Goal: Complete application form: Complete application form

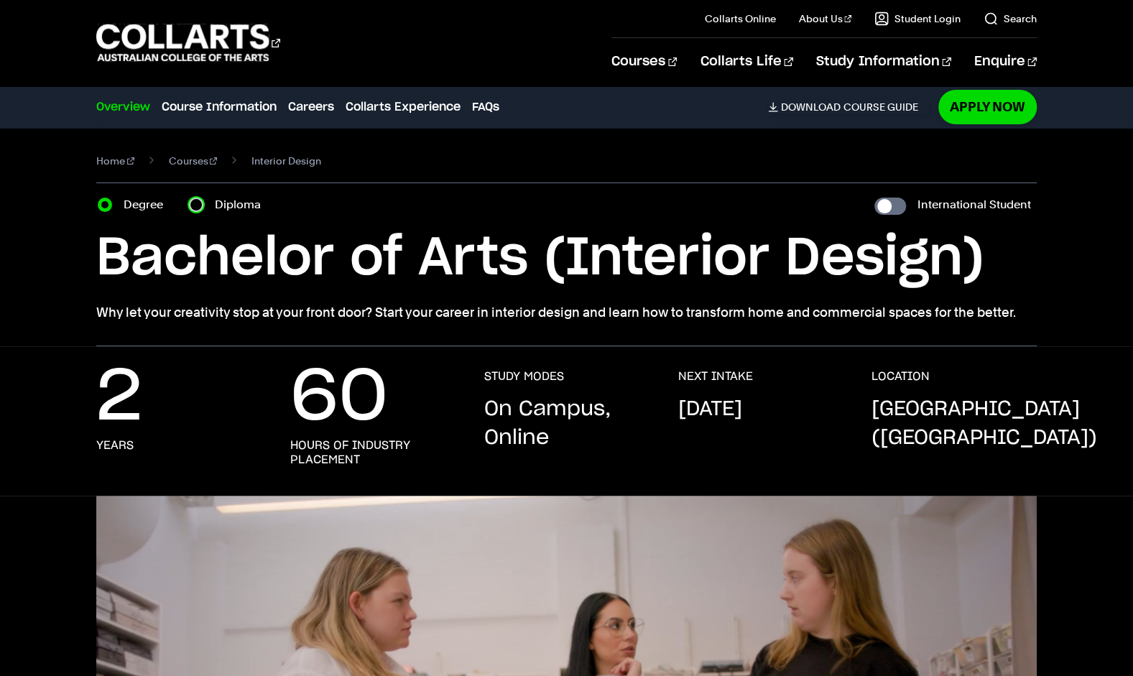
click at [191, 200] on input "Diploma" at bounding box center [196, 205] width 14 height 14
radio input "true"
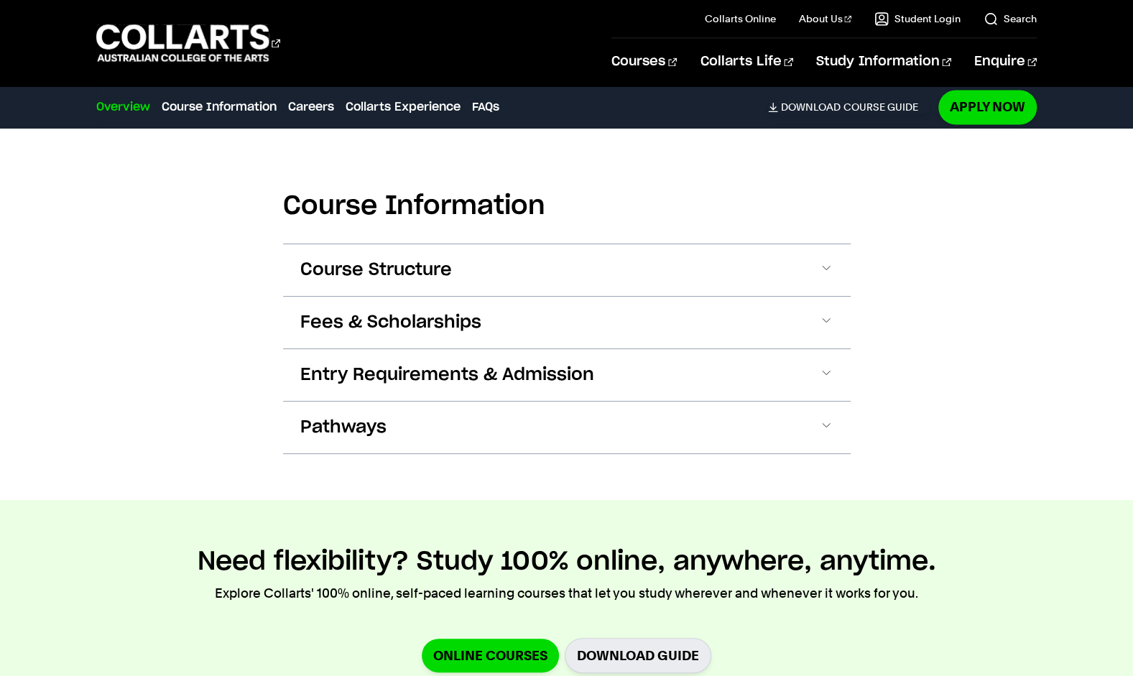
scroll to position [1521, 0]
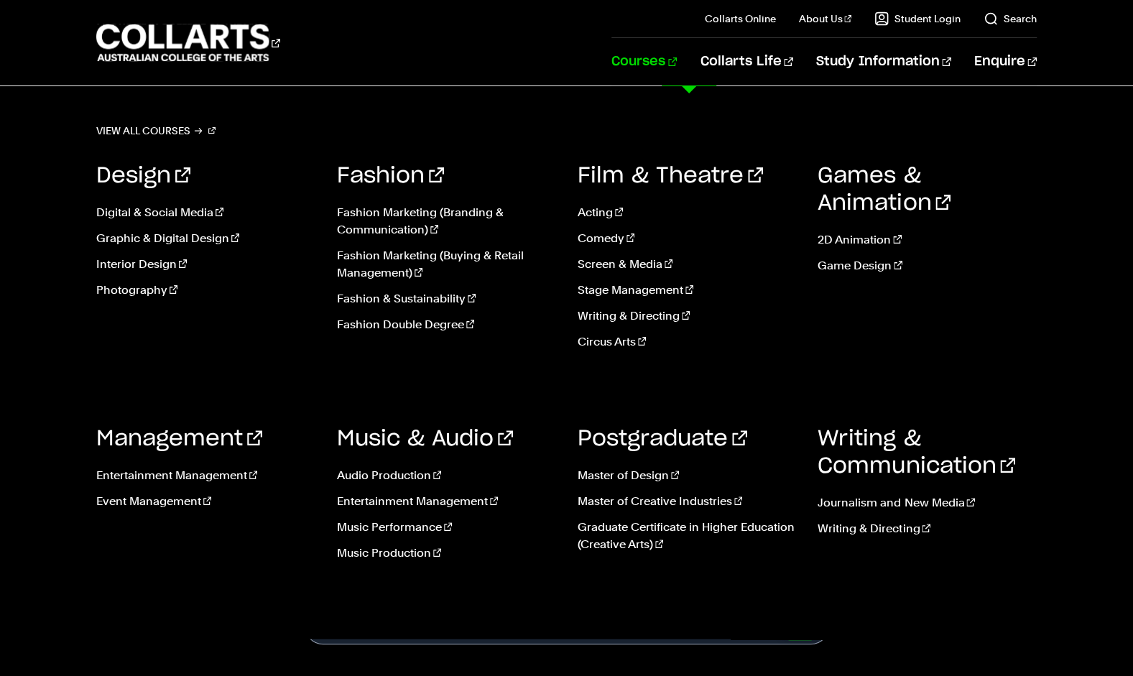
click at [675, 70] on link "Courses" at bounding box center [644, 61] width 65 height 47
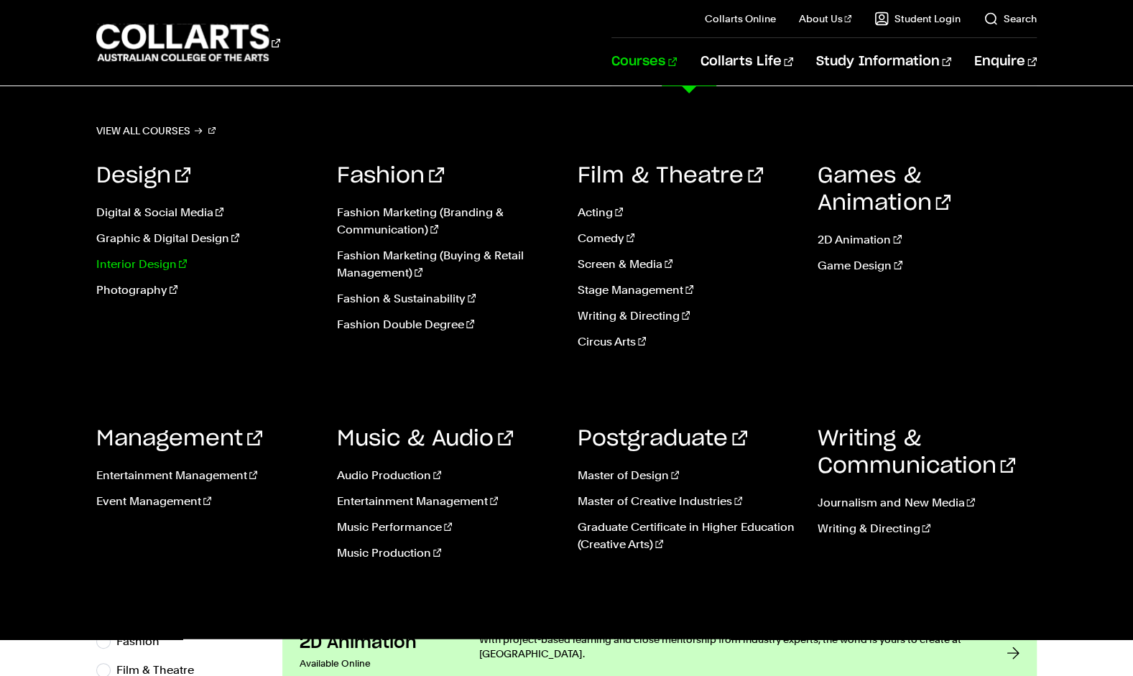
click at [129, 261] on link "Interior Design" at bounding box center [205, 264] width 219 height 17
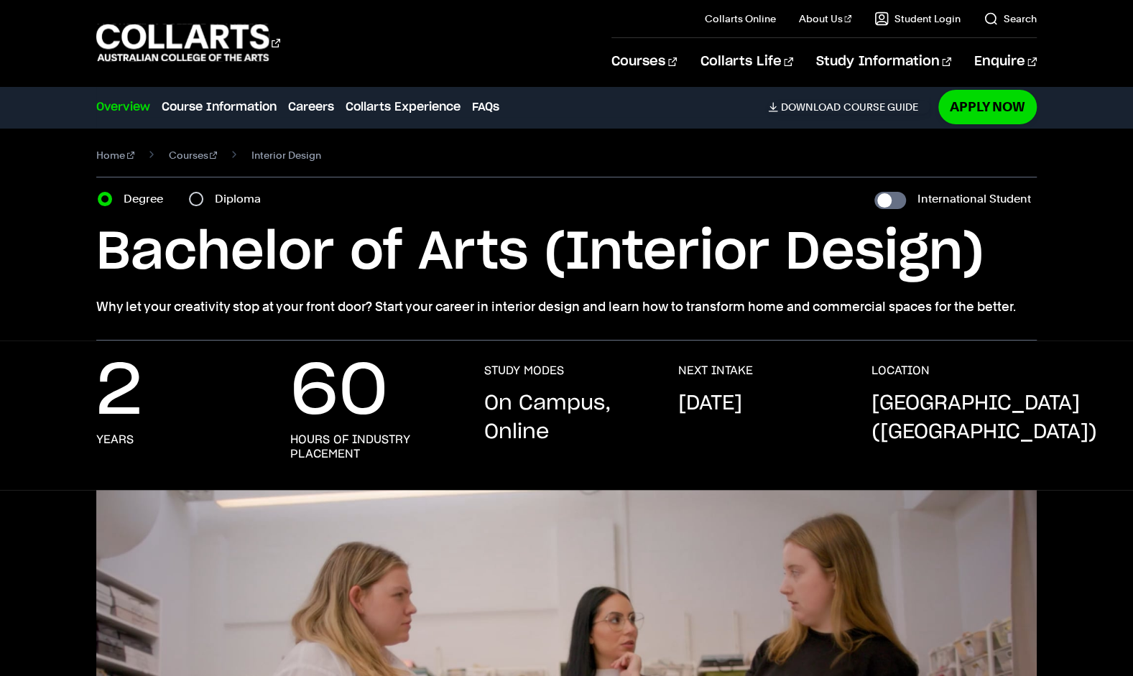
scroll to position [6, 0]
click at [204, 198] on div "Diploma" at bounding box center [229, 198] width 80 height 20
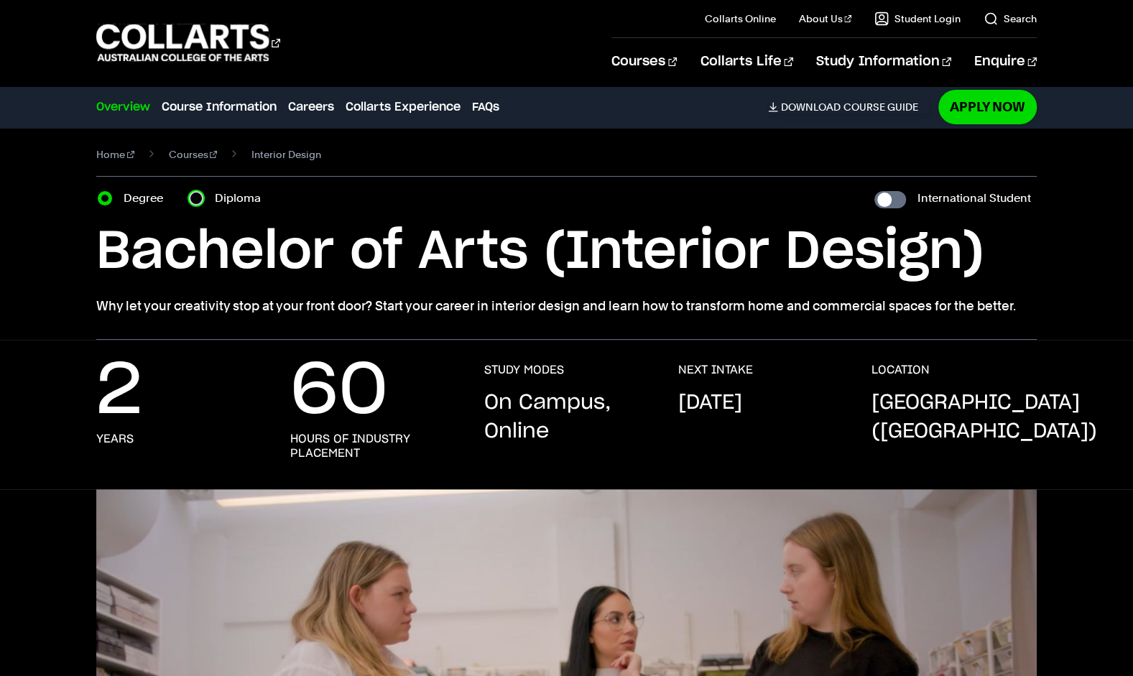
click at [198, 196] on input "Diploma" at bounding box center [196, 198] width 14 height 14
radio input "true"
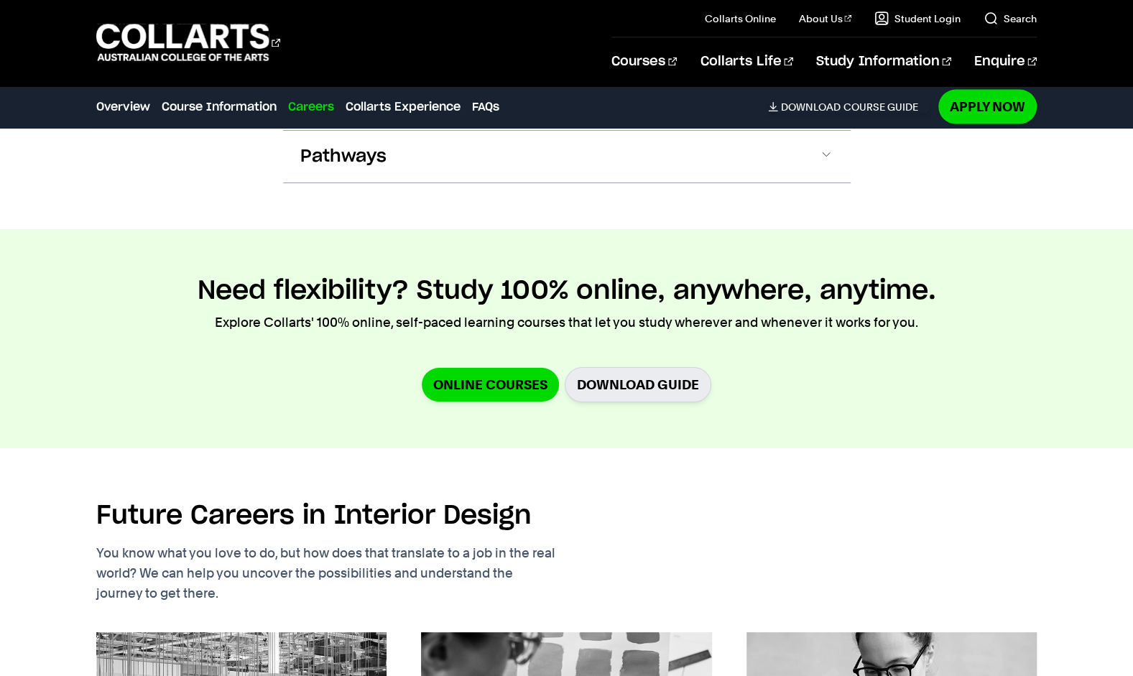
scroll to position [1784, 0]
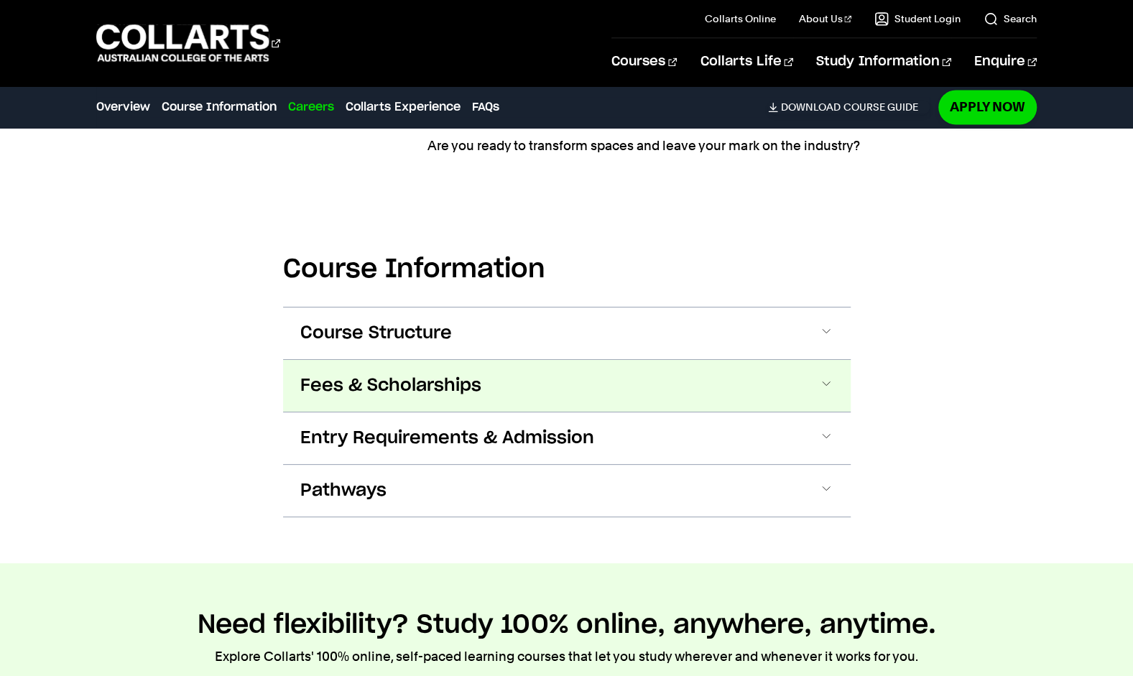
click at [408, 379] on span "Fees & Scholarships" at bounding box center [390, 385] width 181 height 23
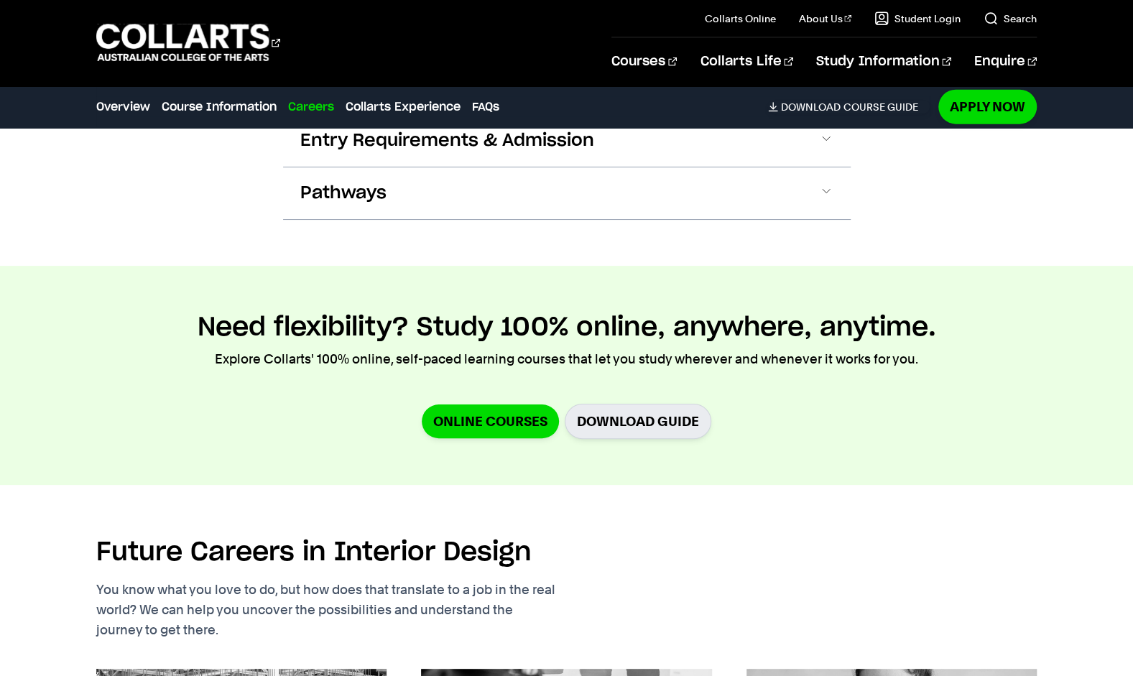
scroll to position [2085, 0]
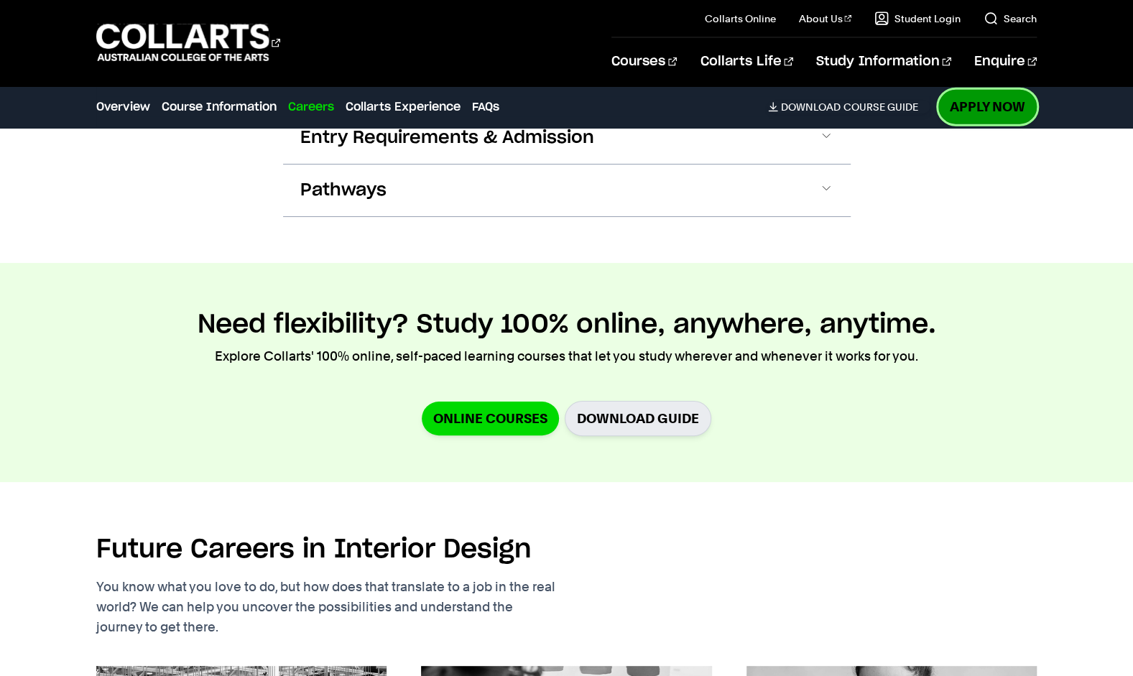
click at [956, 118] on link "Apply Now" at bounding box center [988, 107] width 98 height 34
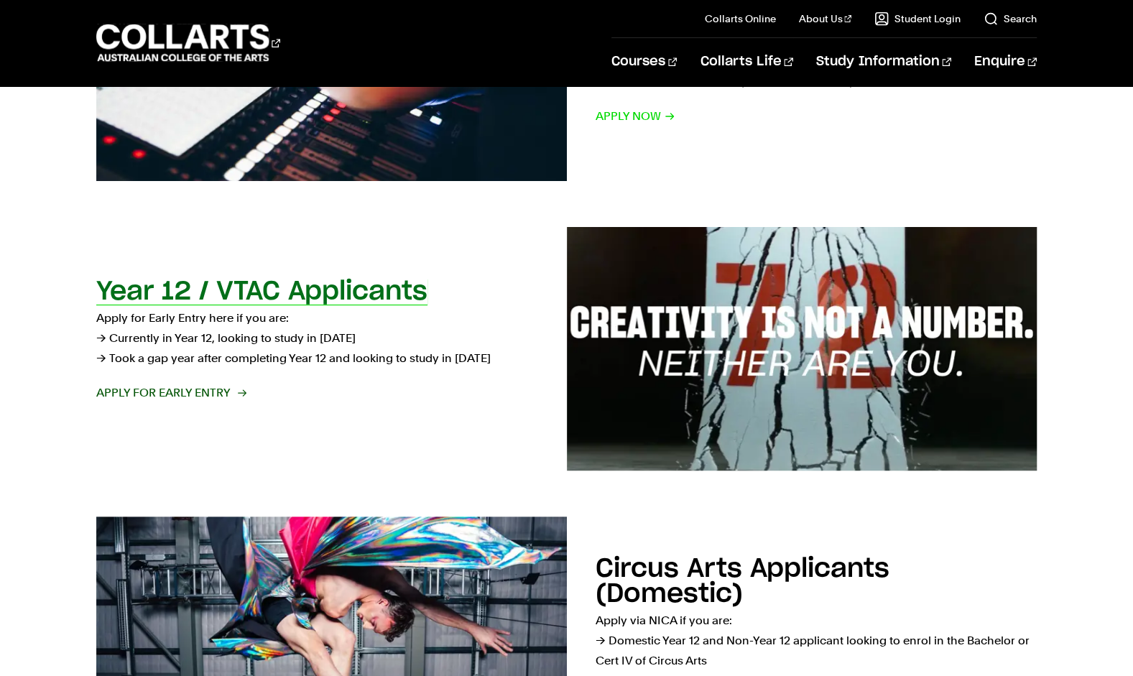
scroll to position [411, 0]
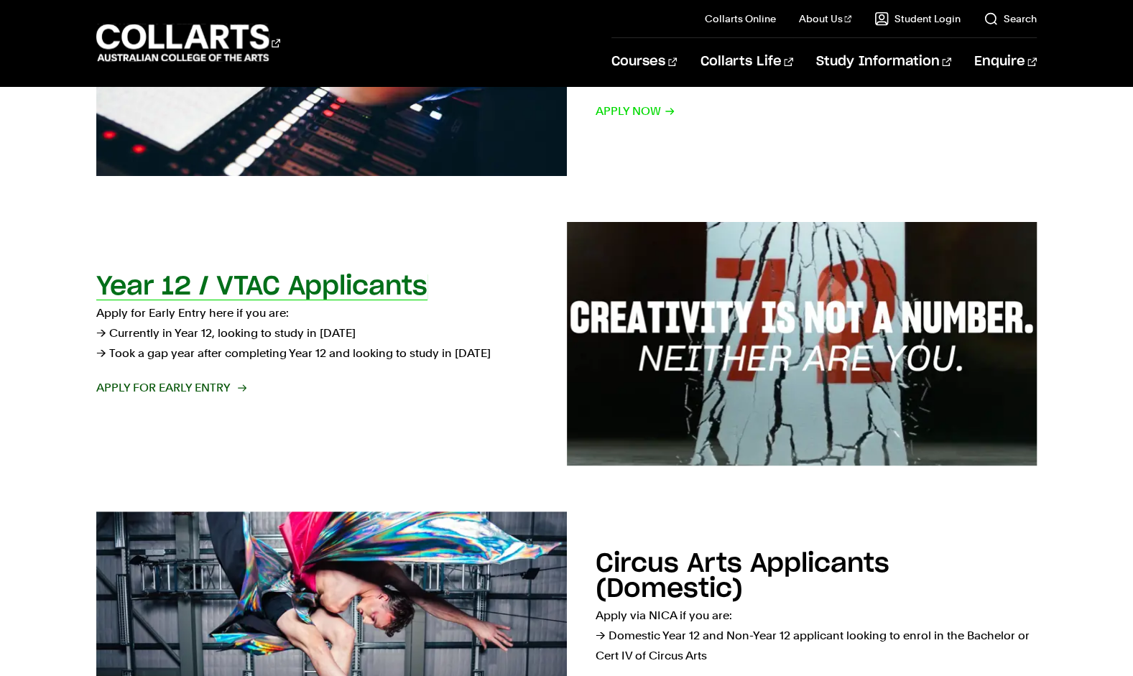
click at [158, 392] on span "Apply for Early Entry" at bounding box center [170, 388] width 149 height 20
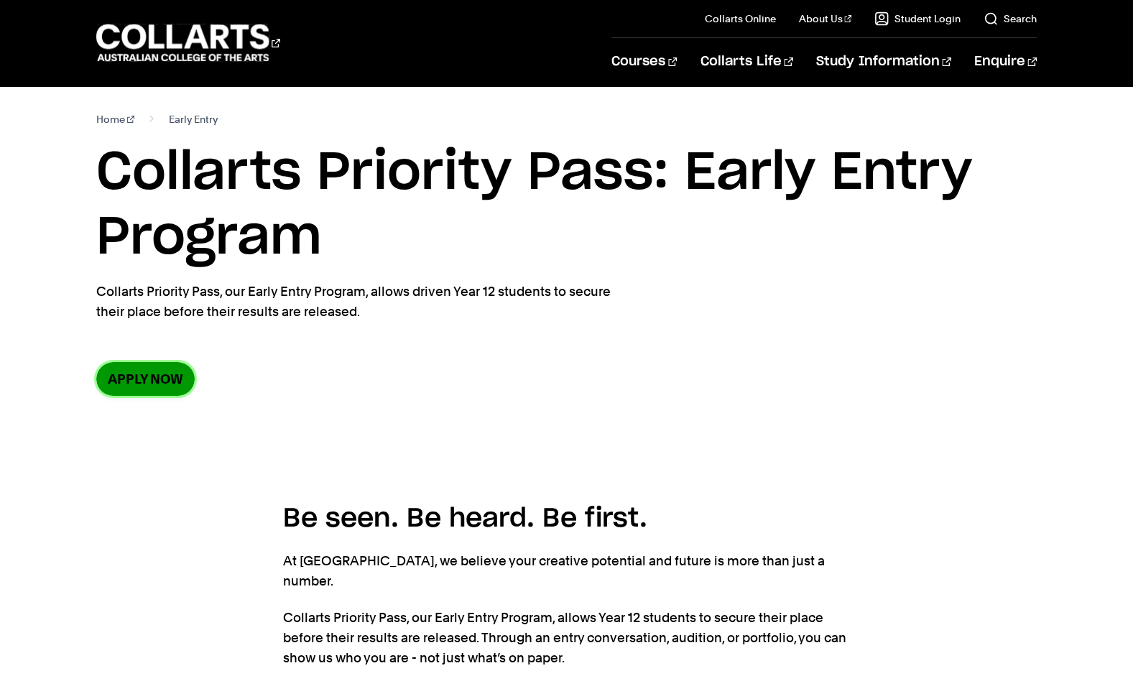
click at [156, 389] on link "Apply now" at bounding box center [145, 379] width 98 height 34
